Goal: Transaction & Acquisition: Purchase product/service

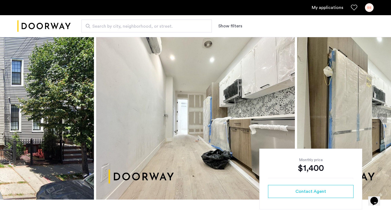
click at [328, 6] on link "My applications" at bounding box center [328, 7] width 32 height 7
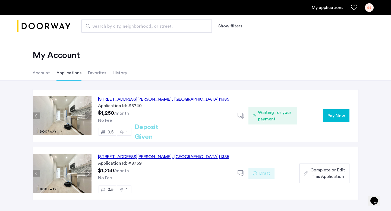
click at [277, 114] on span "Waiting for your payment" at bounding box center [275, 116] width 35 height 13
click at [338, 116] on span "Pay Now" at bounding box center [337, 116] width 18 height 7
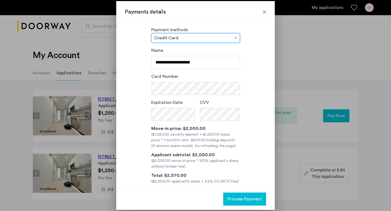
scroll to position [5, 0]
click at [210, 142] on span "- $500.00 holding deposit" at bounding box center [210, 141] width 45 height 4
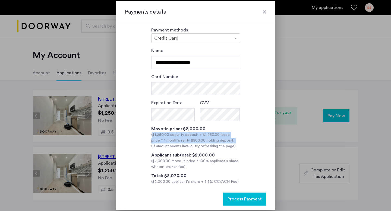
click at [210, 142] on span "- $500.00 holding deposit" at bounding box center [210, 141] width 45 height 4
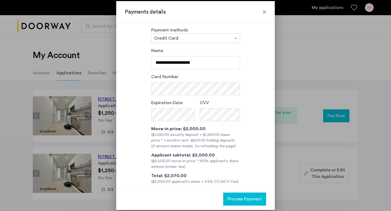
click at [263, 14] on div at bounding box center [264, 11] width 5 height 5
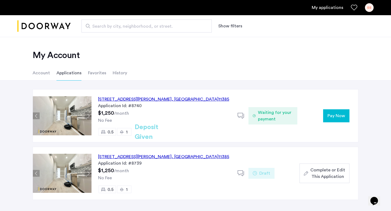
click at [187, 102] on div "16-11 Hancock Street, Unit 1LFR, Queens , NY 11385" at bounding box center [163, 99] width 131 height 7
click at [272, 116] on span "Waiting for your payment" at bounding box center [275, 116] width 35 height 13
click at [156, 133] on h2 "Deposit Given" at bounding box center [156, 133] width 43 height 20
click at [334, 121] on button "Pay Now" at bounding box center [336, 116] width 26 height 13
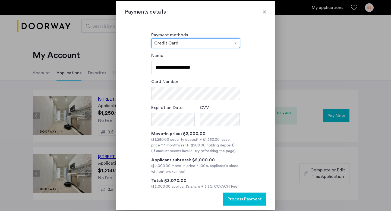
scroll to position [13, 0]
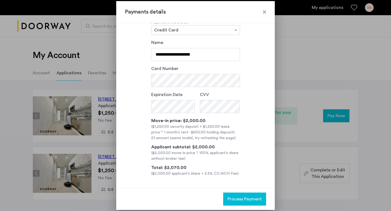
click at [285, 107] on div at bounding box center [195, 105] width 391 height 211
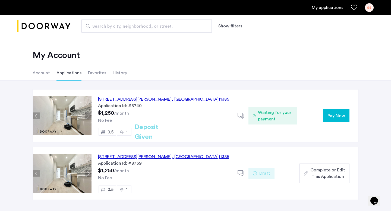
click at [334, 114] on span "Pay Now" at bounding box center [337, 116] width 18 height 7
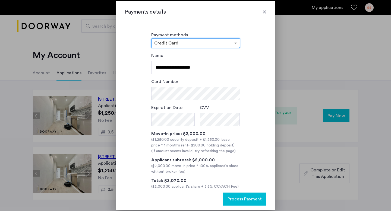
click at [263, 14] on div at bounding box center [264, 11] width 5 height 5
